Goal: Check status: Check status

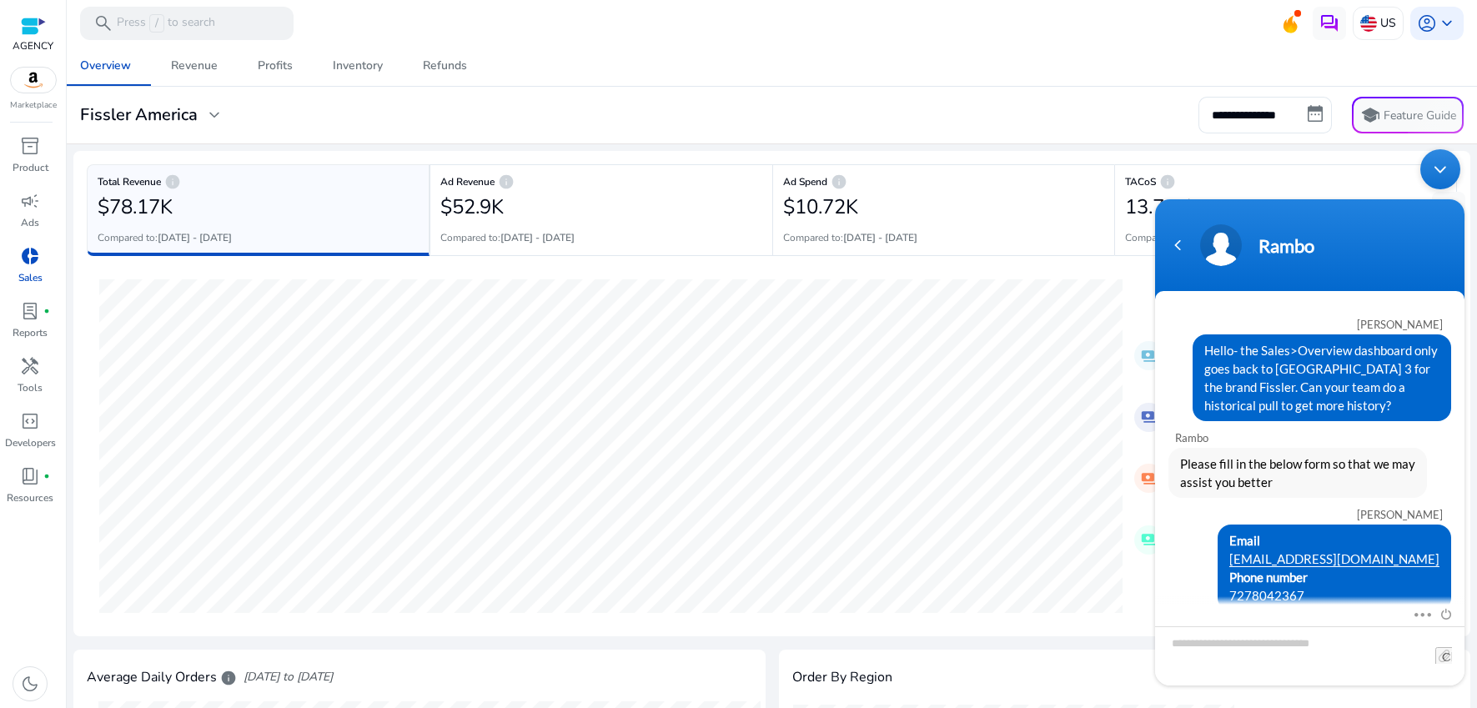
scroll to position [108, 0]
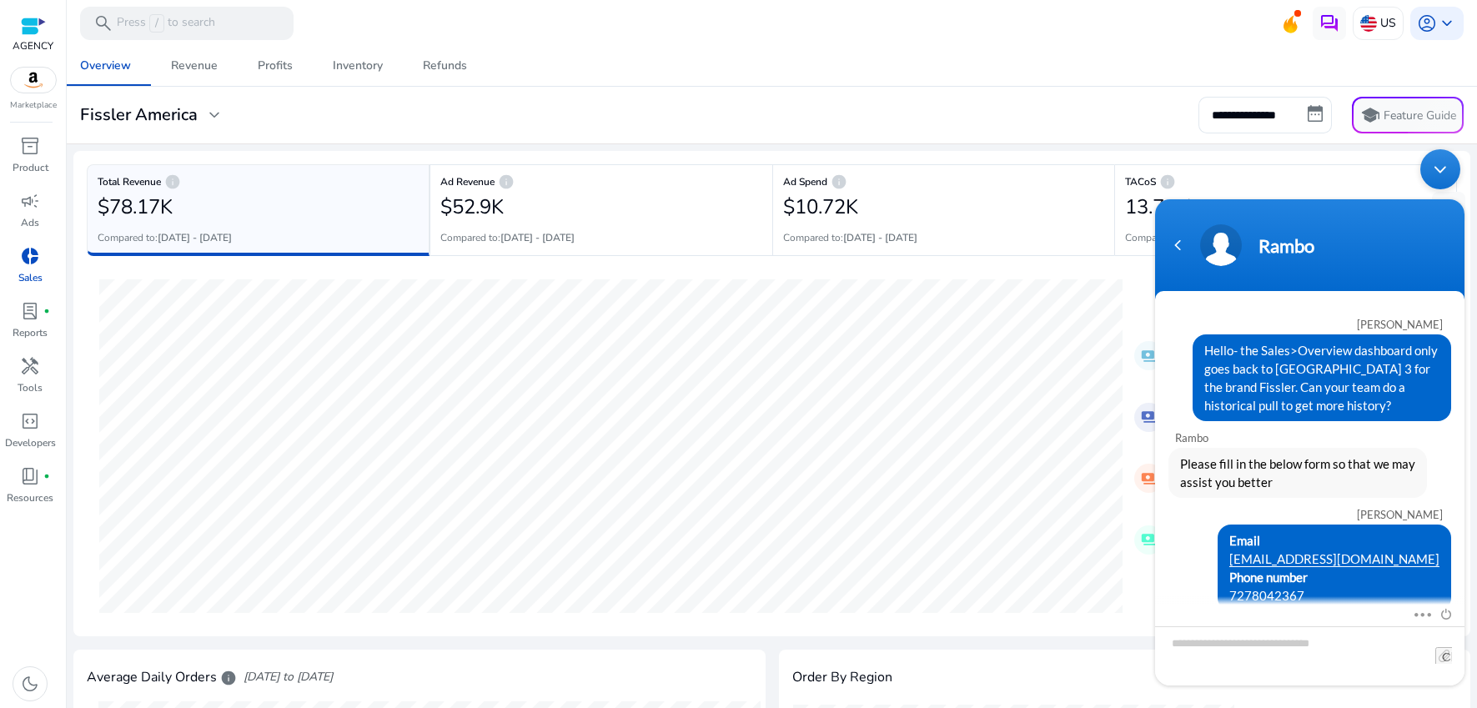
scroll to position [108, 0]
